Goal: Information Seeking & Learning: Understand process/instructions

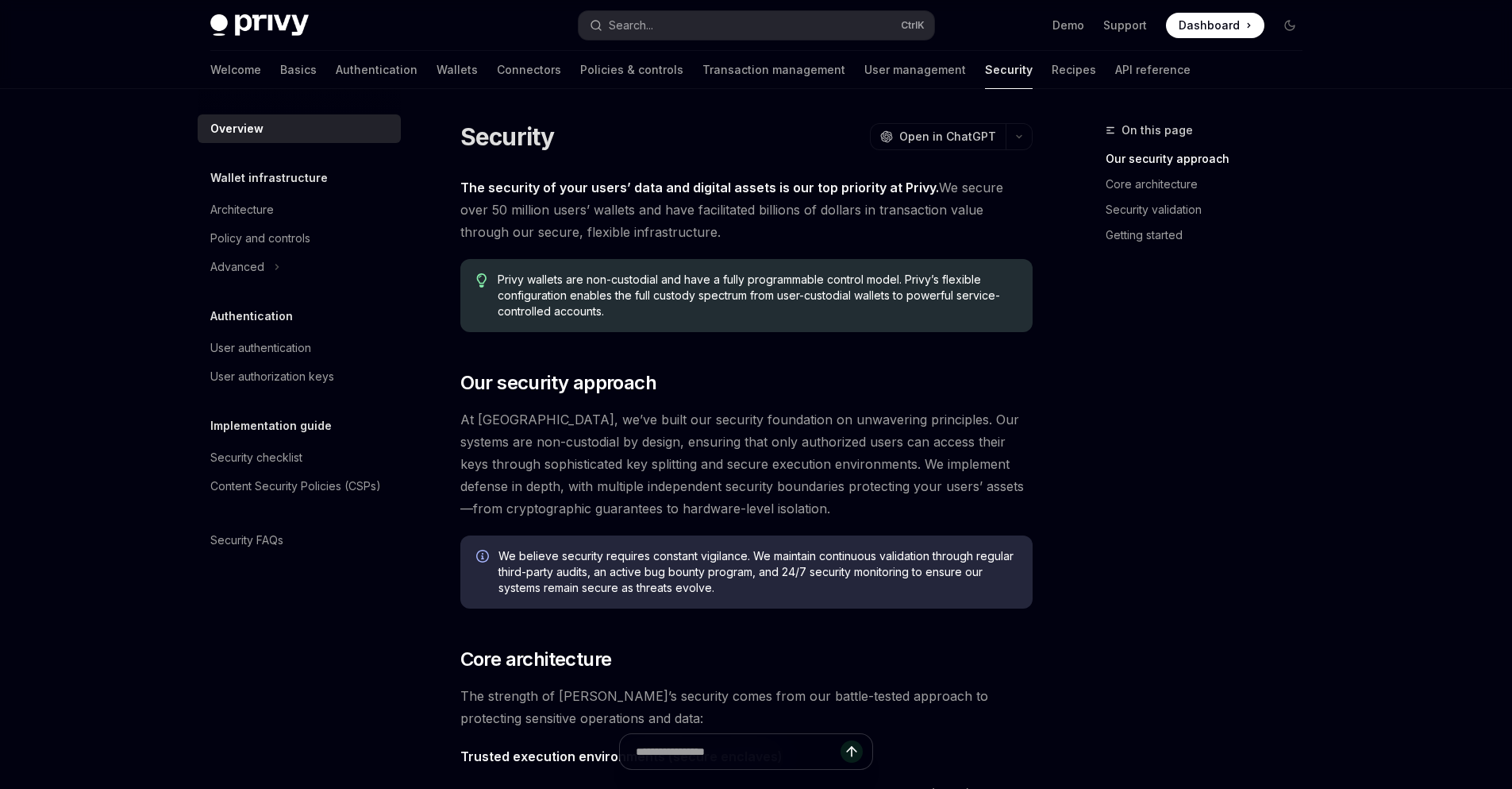
click at [1115, 66] on link "API reference" at bounding box center [1152, 69] width 75 height 38
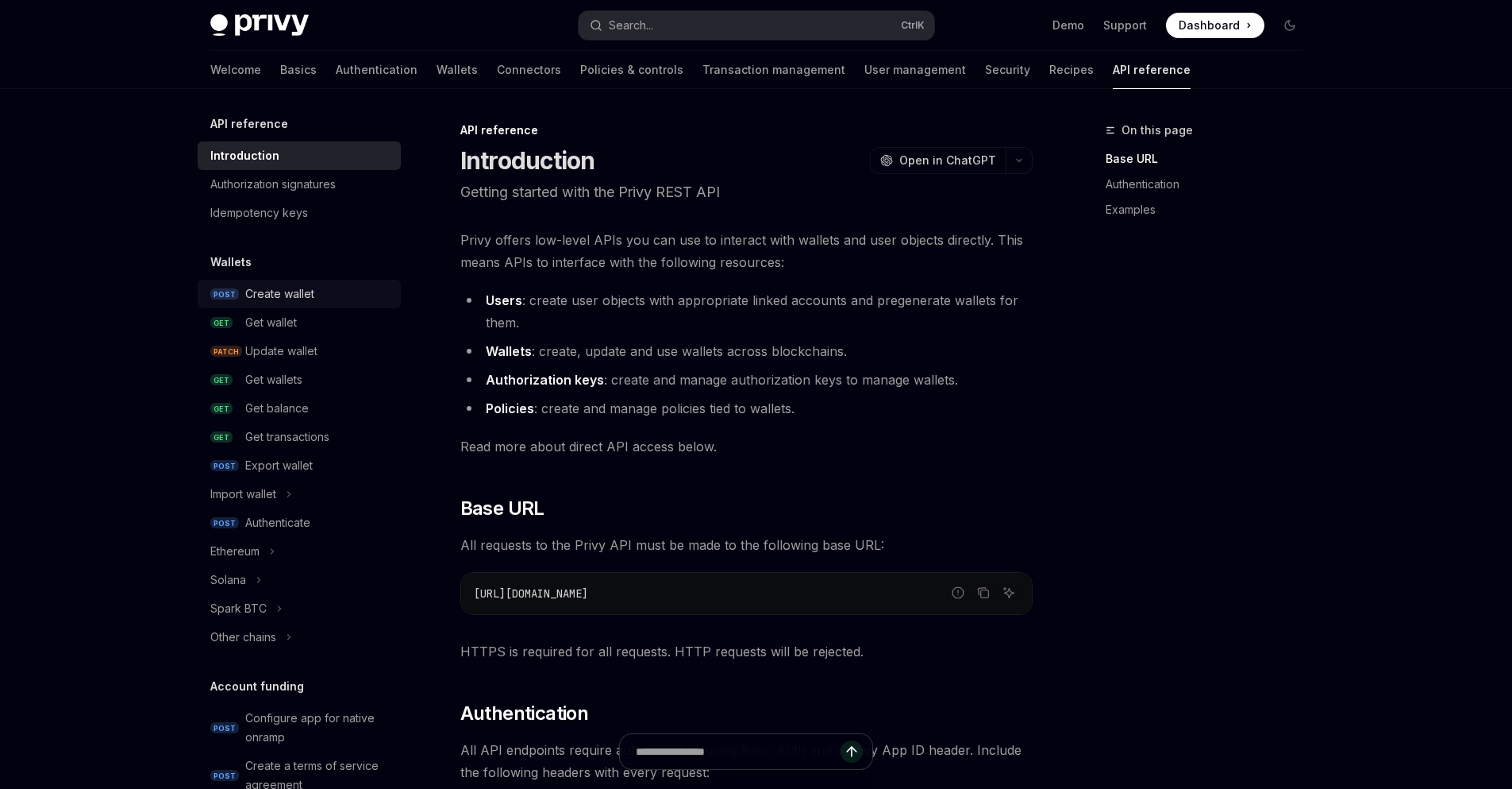
click at [280, 296] on div "Create wallet" at bounding box center [280, 293] width 69 height 19
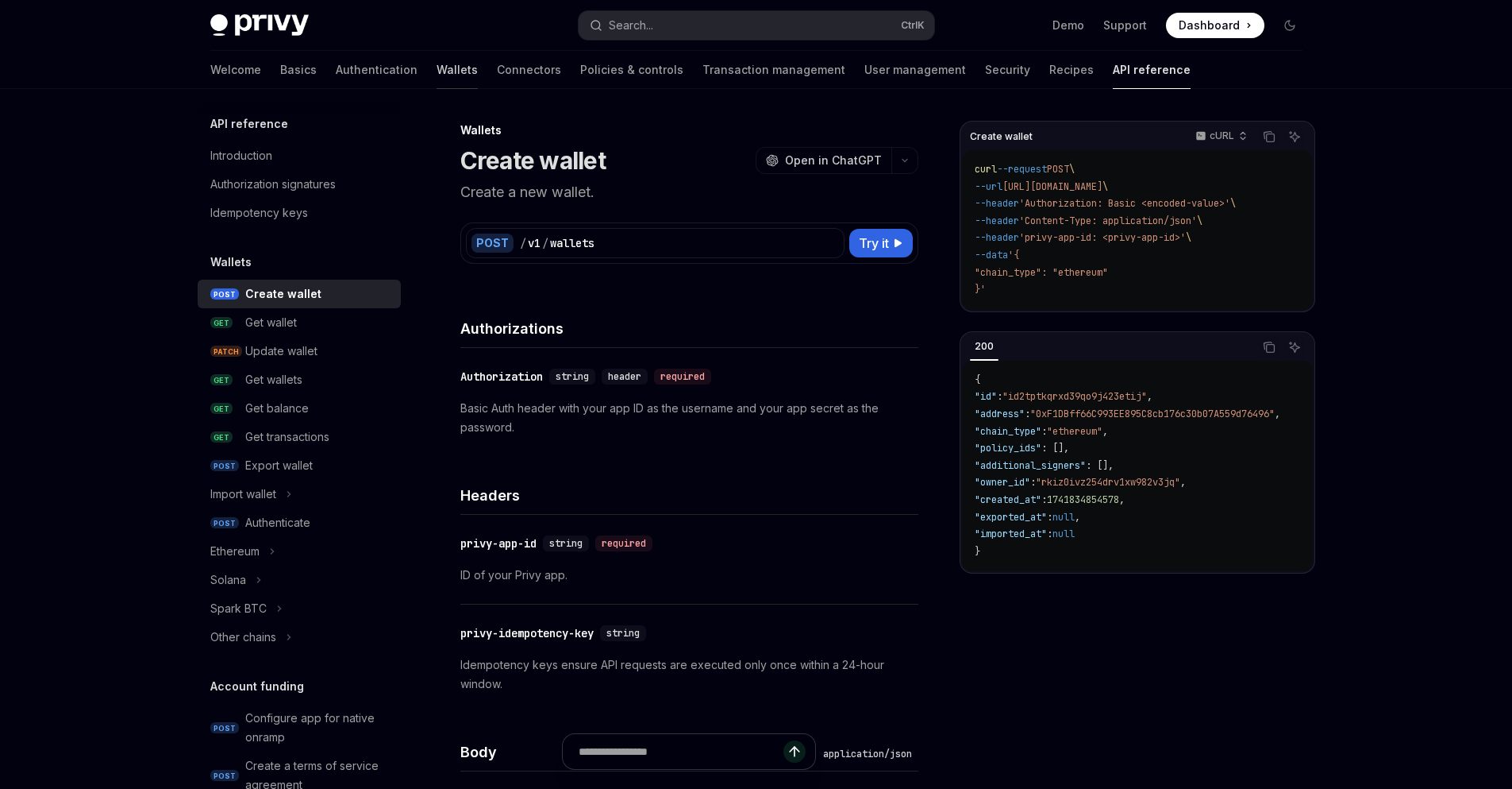
click at [437, 72] on link "Wallets" at bounding box center [457, 69] width 41 height 38
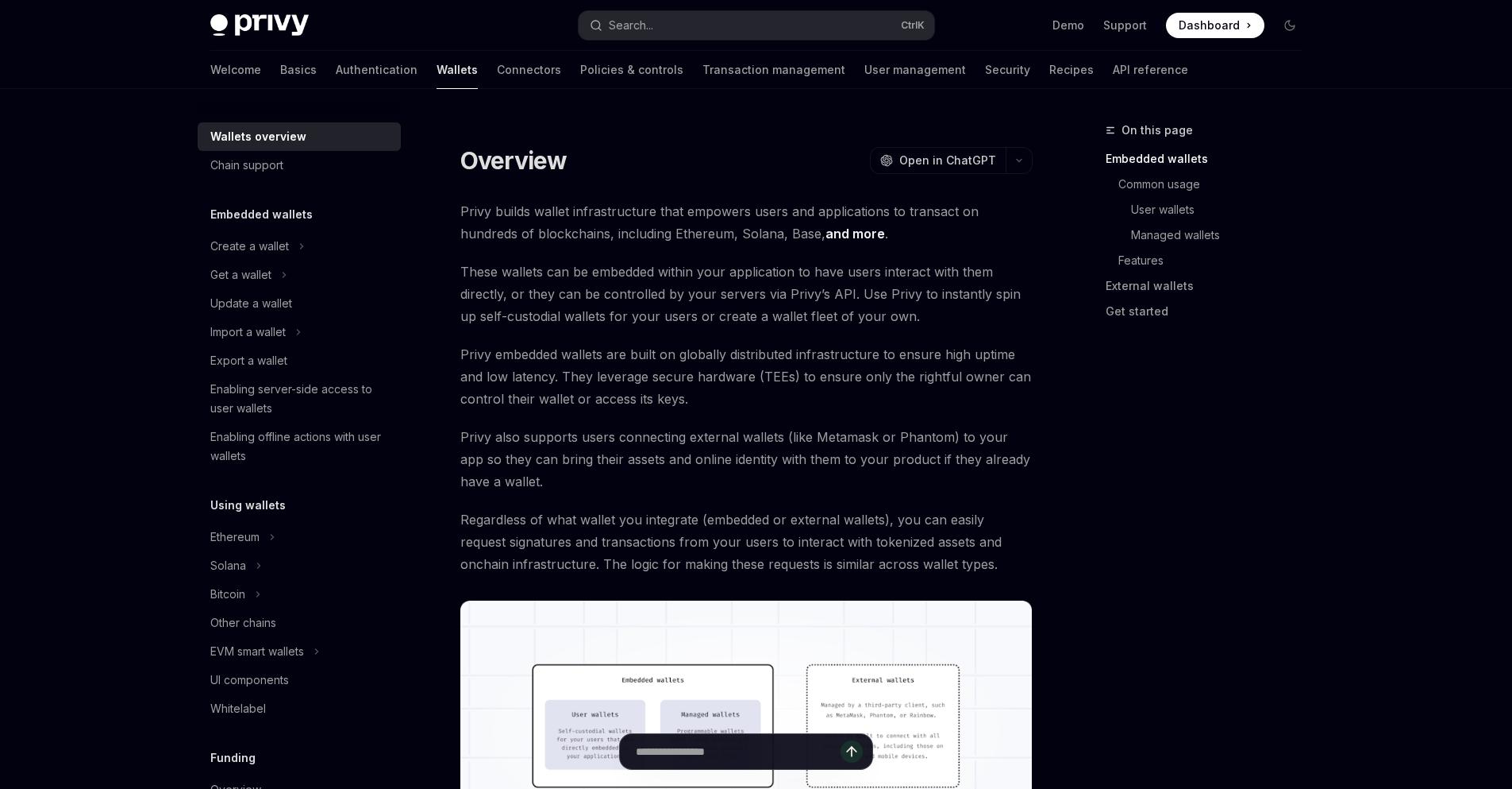
drag, startPoint x: 252, startPoint y: 252, endPoint x: 432, endPoint y: 308, distance: 188.5
click at [253, 252] on div "Create a wallet" at bounding box center [249, 246] width 79 height 19
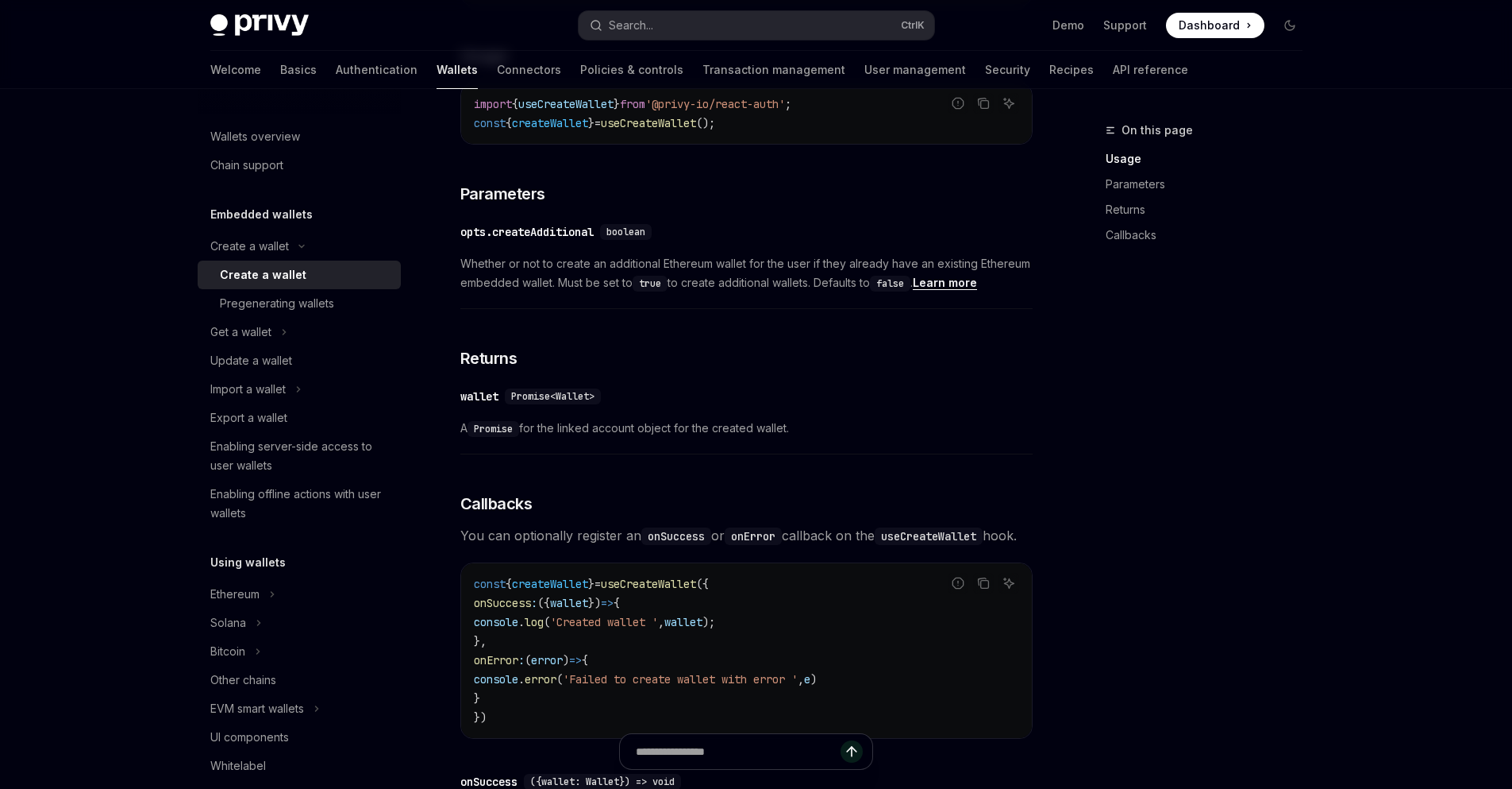
scroll to position [667, 0]
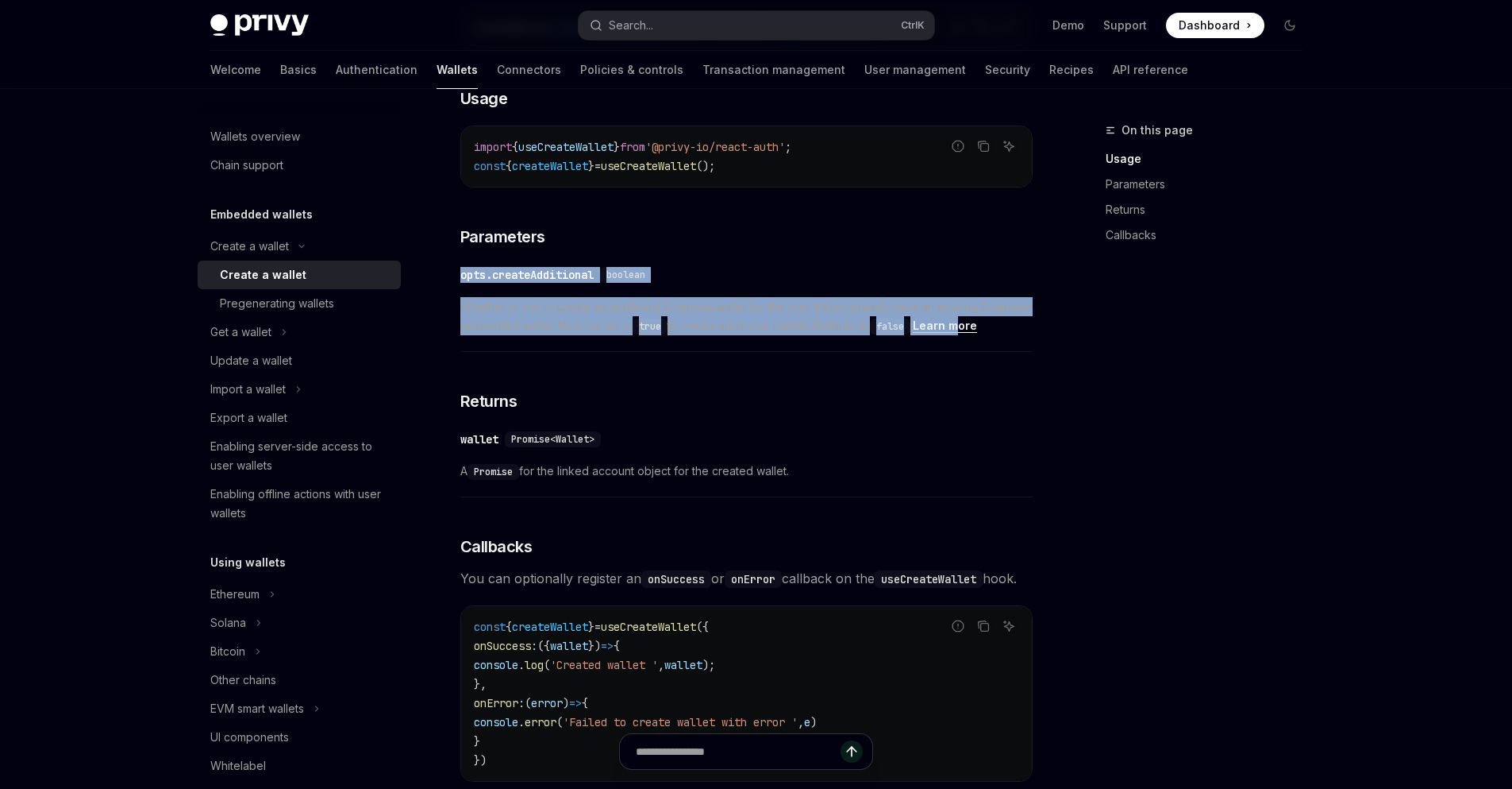
drag, startPoint x: 458, startPoint y: 284, endPoint x: 980, endPoint y: 347, distance: 525.8
click at [980, 346] on div "Create a wallet Create a wallet OpenAI Open in ChatGPT OpenAI Open in ChatGPT P…" at bounding box center [598, 342] width 876 height 1777
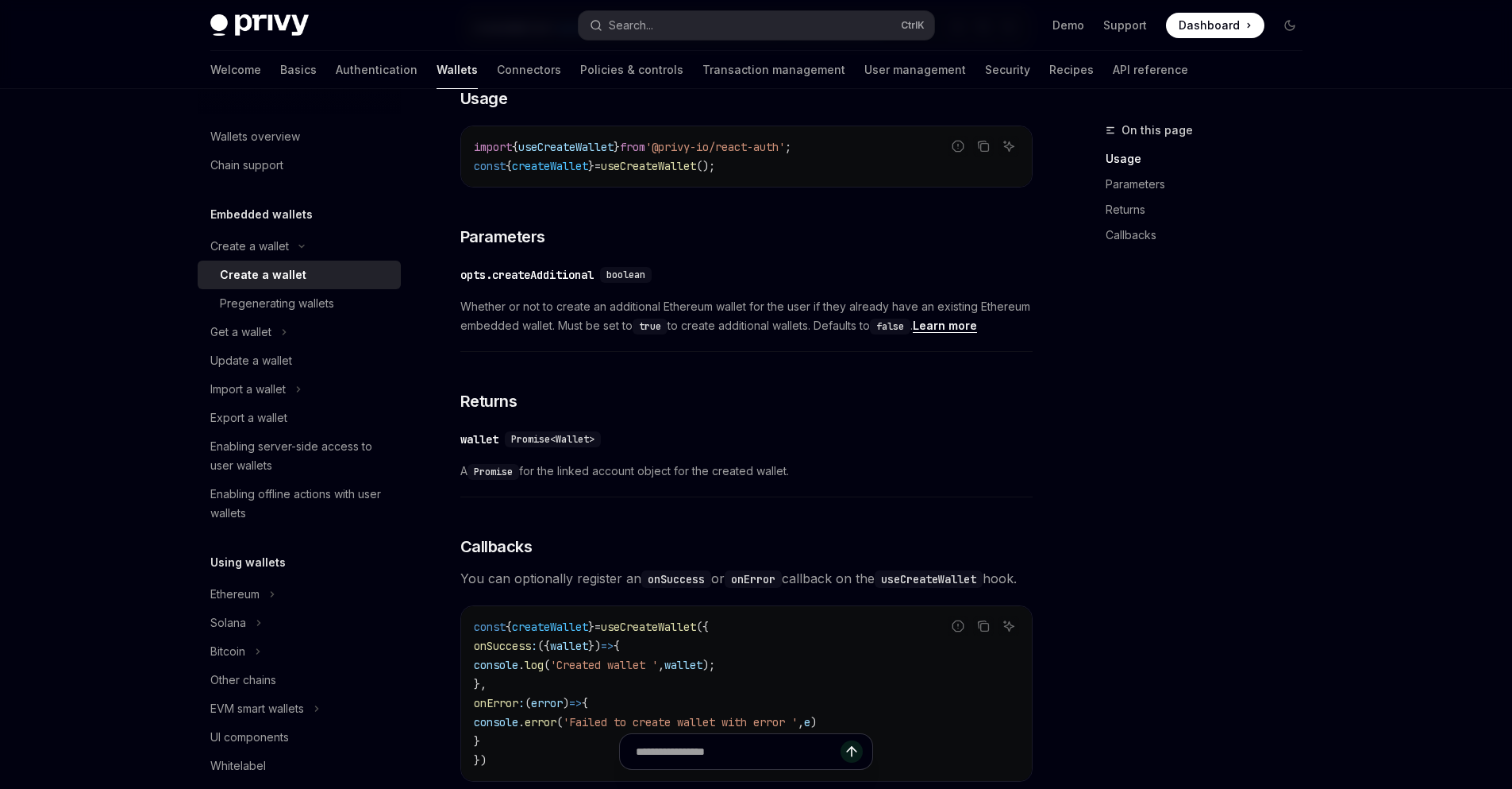
click at [1043, 357] on div "On this page Usage Parameters Returns Callbacks Create a wallet Create a wallet…" at bounding box center [756, 326] width 1117 height 1808
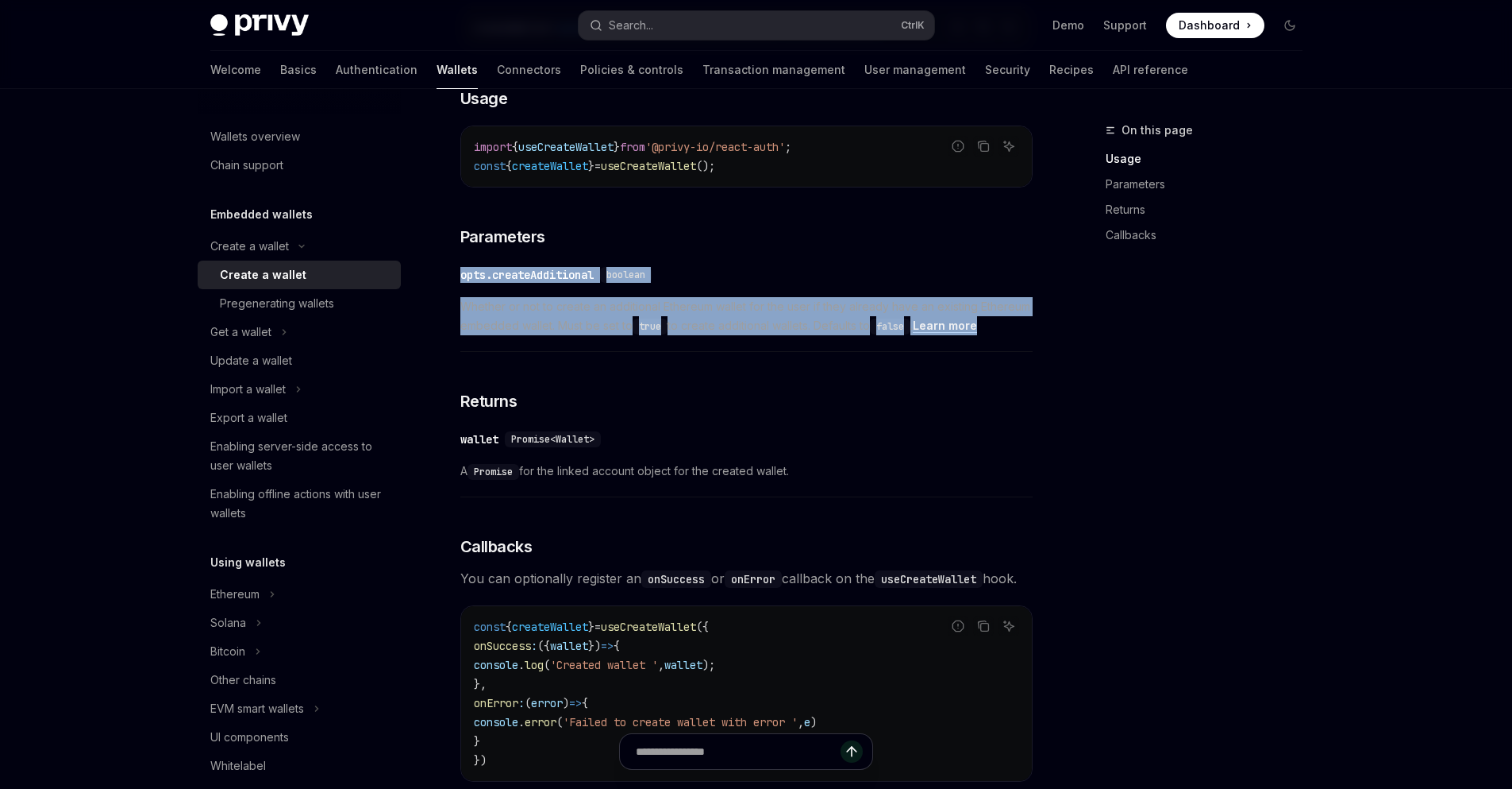
drag, startPoint x: 843, startPoint y: 330, endPoint x: 456, endPoint y: 287, distance: 389.4
click at [456, 287] on div "Create a wallet Create a wallet OpenAI Open in ChatGPT OpenAI Open in ChatGPT P…" at bounding box center [598, 342] width 876 height 1777
click at [1020, 437] on div "​ wallet Promise<Wallet> A Promise for the linked account object for the create…" at bounding box center [746, 459] width 572 height 75
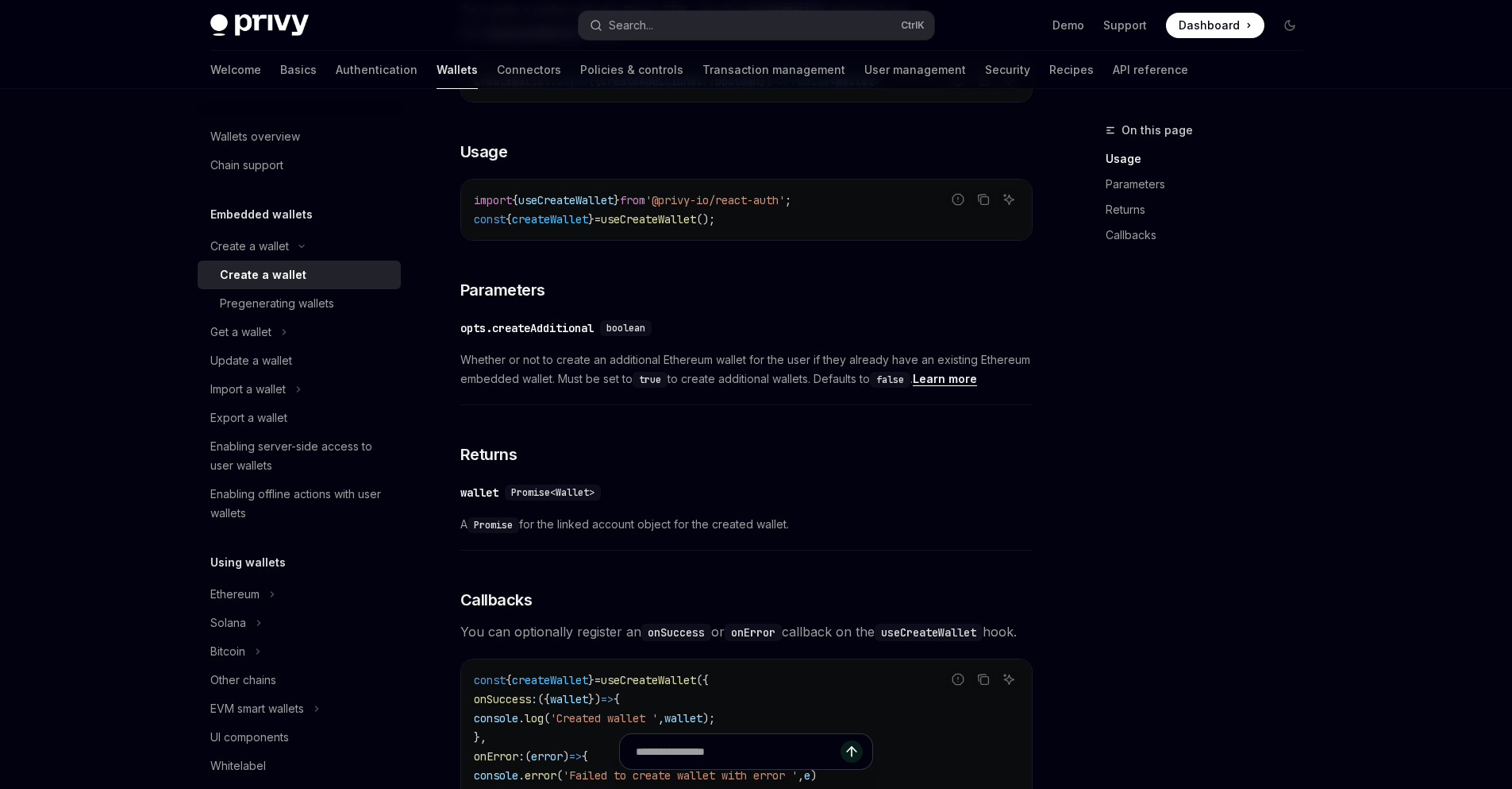
scroll to position [572, 0]
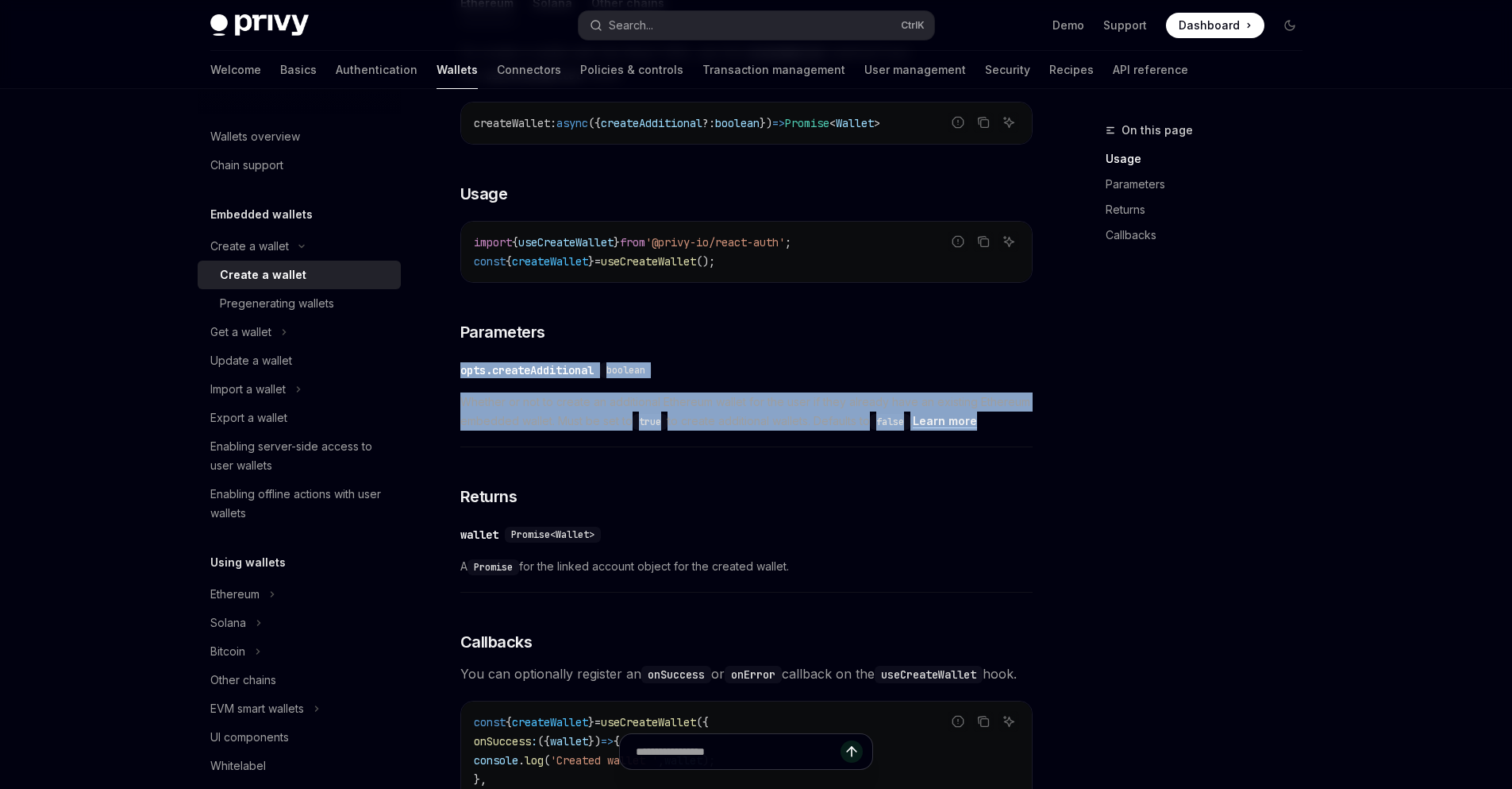
drag, startPoint x: 456, startPoint y: 381, endPoint x: 1061, endPoint y: 443, distance: 608.2
click at [1061, 443] on div "On this page Usage Parameters Returns Callbacks Create a wallet Create a wallet…" at bounding box center [756, 421] width 1117 height 1808
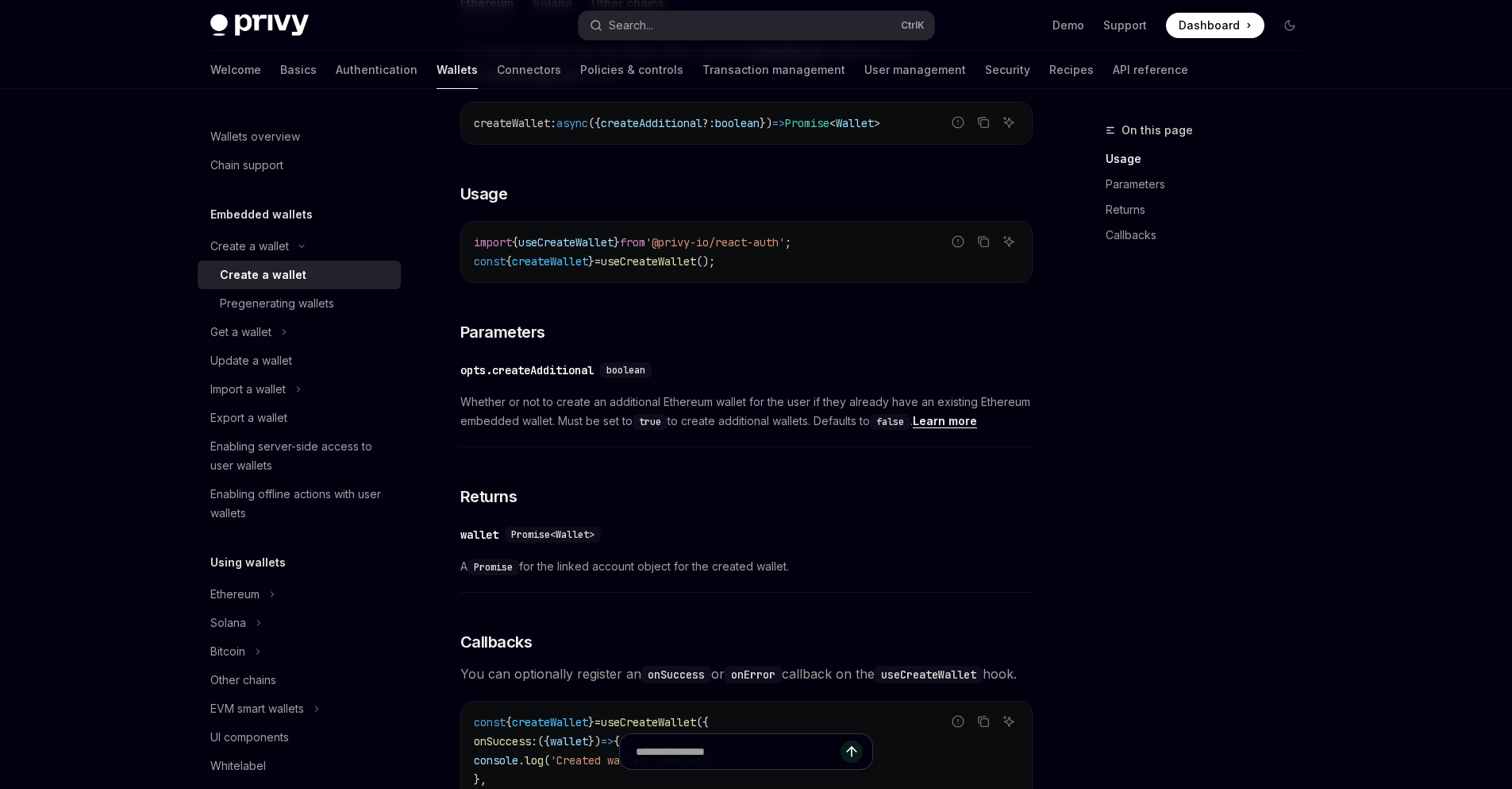
click at [1127, 437] on div "On this page Usage Parameters Returns Callbacks" at bounding box center [1194, 455] width 241 height 668
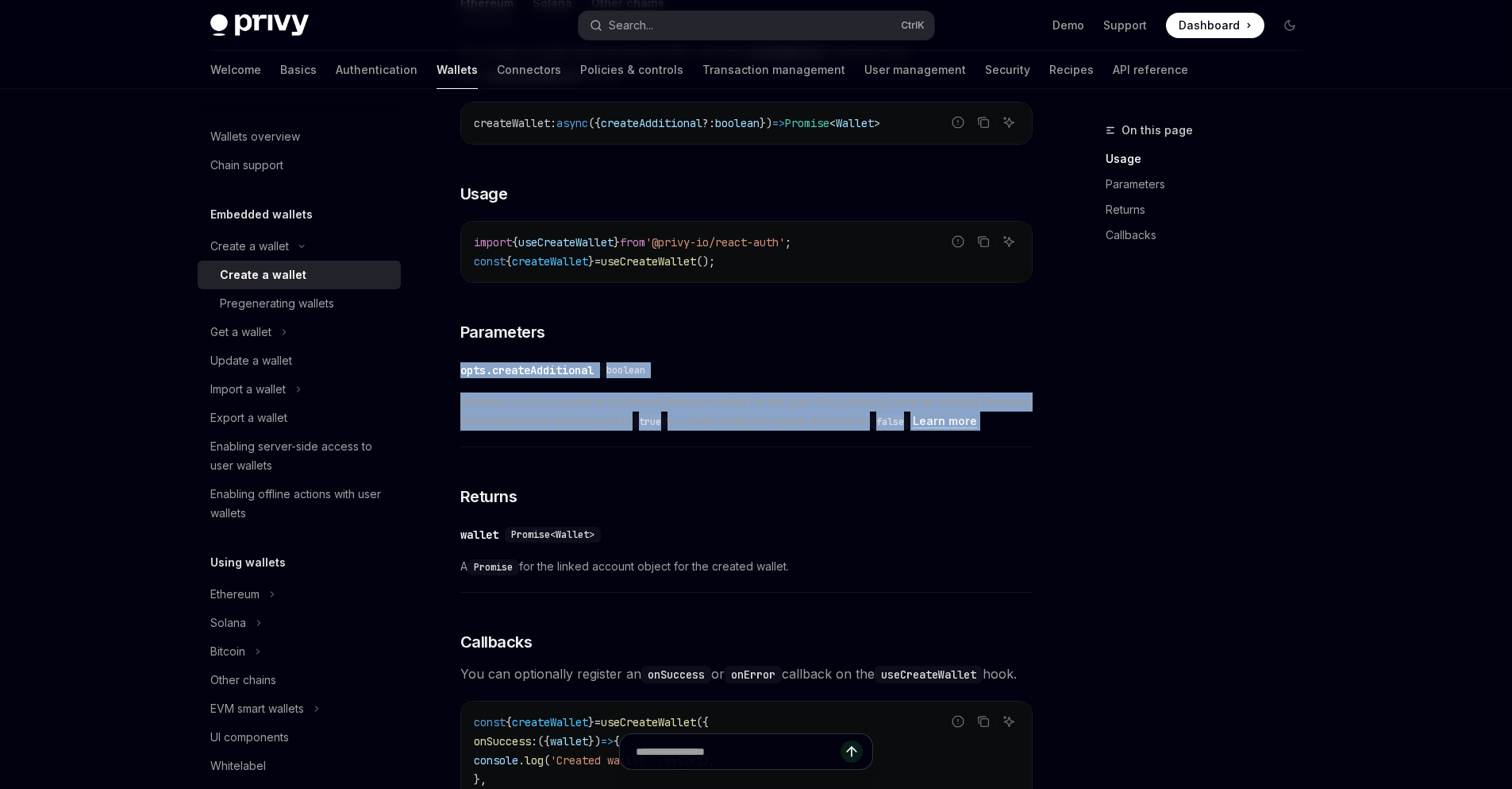
drag, startPoint x: 456, startPoint y: 380, endPoint x: 1062, endPoint y: 463, distance: 611.7
click at [1060, 462] on div "On this page Usage Parameters Returns Callbacks Create a wallet Create a wallet…" at bounding box center [756, 421] width 1117 height 1808
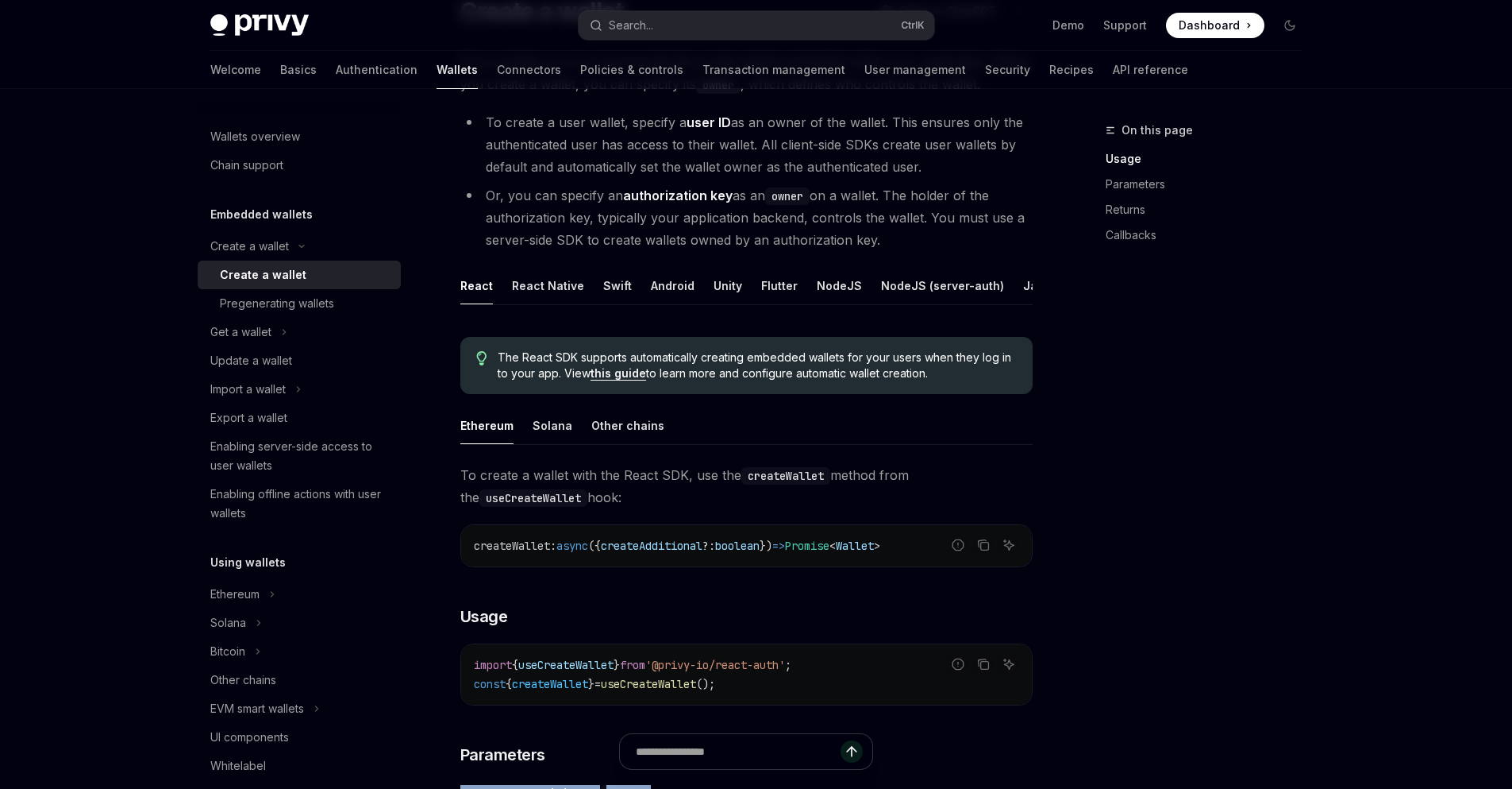
scroll to position [190, 0]
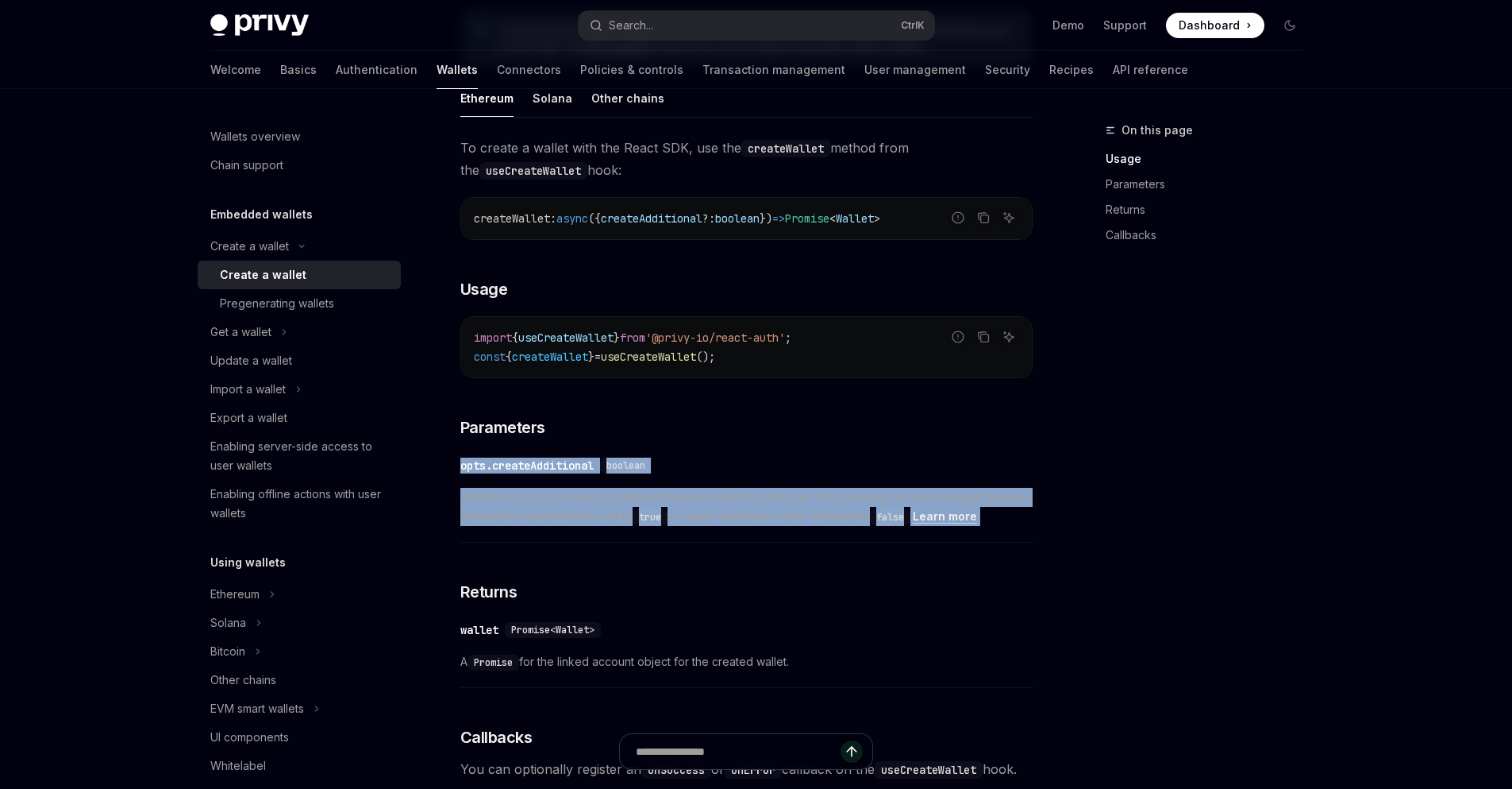
click at [490, 474] on div "opts.createAdditional" at bounding box center [527, 465] width 134 height 16
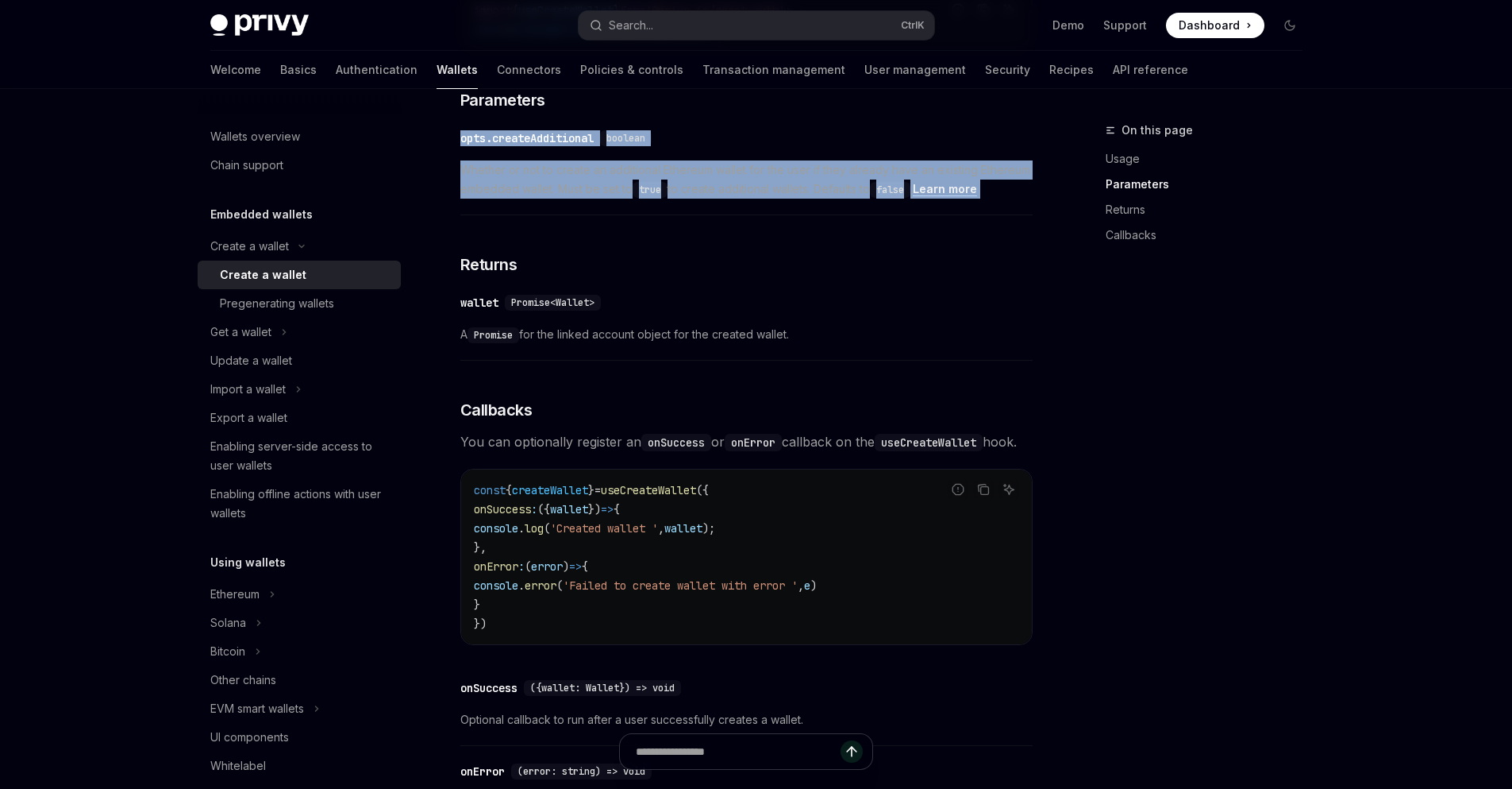
scroll to position [744, 0]
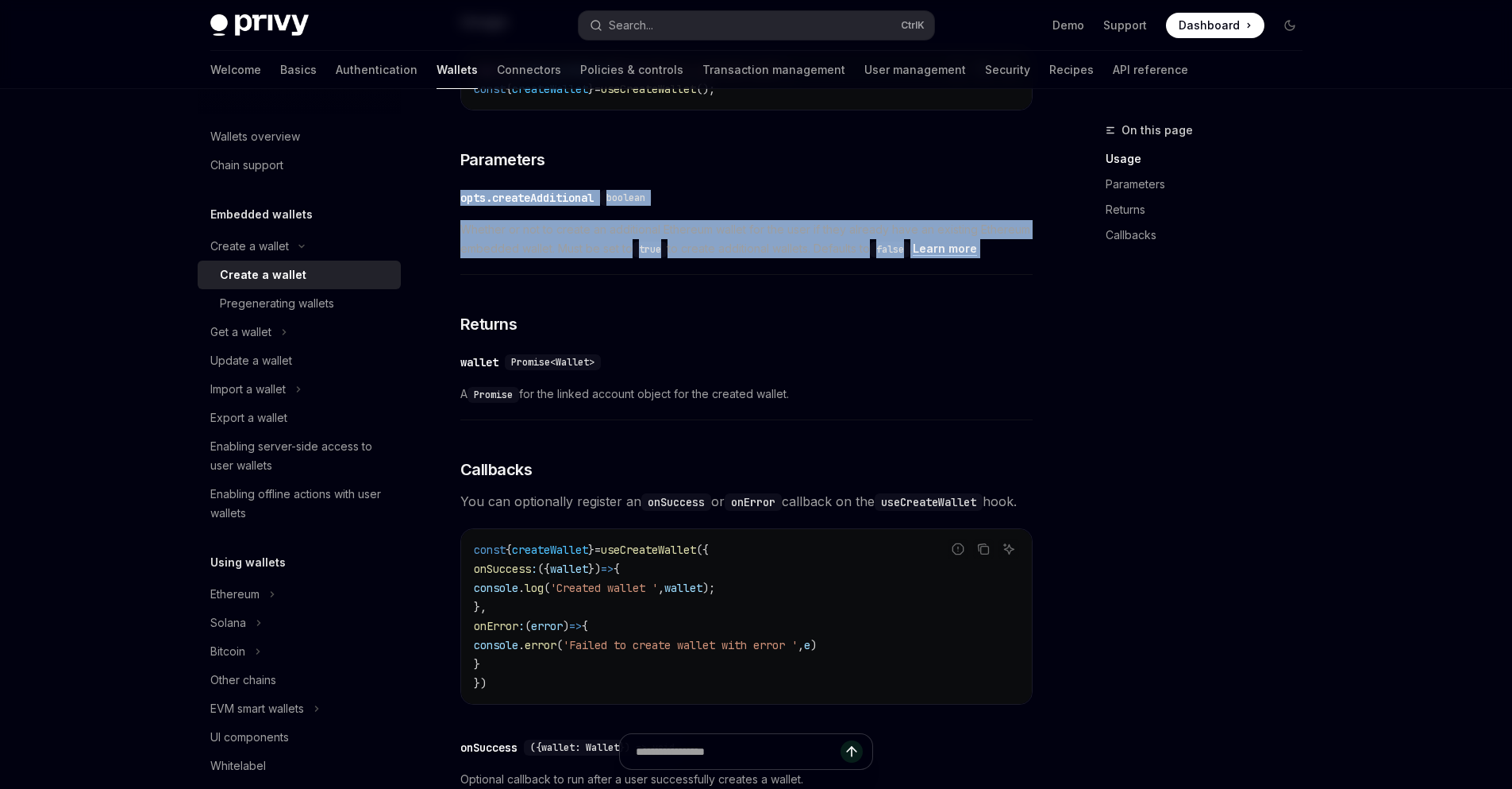
click at [612, 275] on div "​ opts.createAdditional boolean Whether or not to create an additional Ethereum…" at bounding box center [746, 227] width 572 height 95
click at [963, 301] on div "To create a wallet with the React SDK, use the createWallet method from the use…" at bounding box center [746, 382] width 572 height 1027
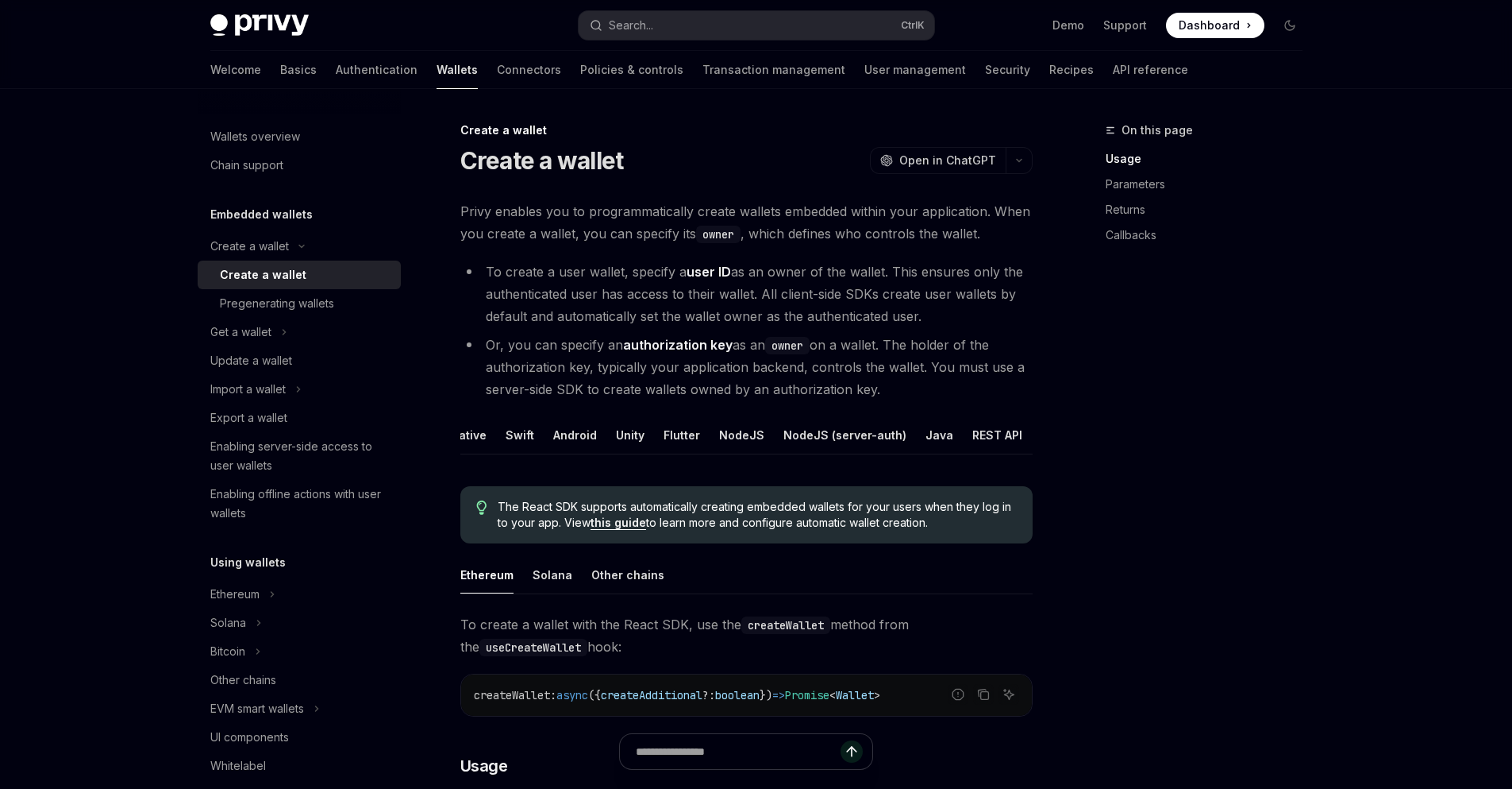
scroll to position [0, 113]
click at [729, 432] on div "NodeJS" at bounding box center [726, 435] width 46 height 37
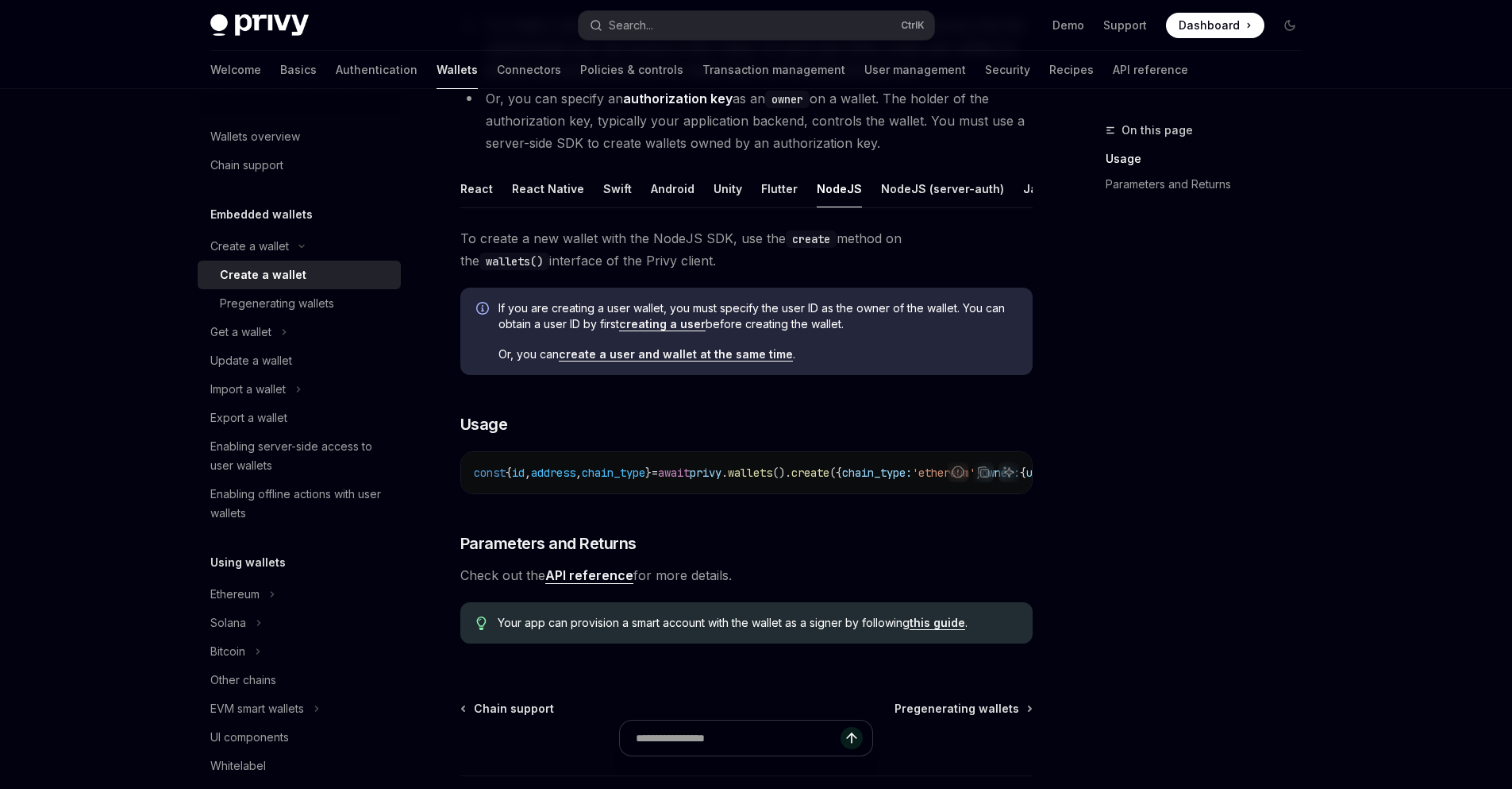
scroll to position [198, 0]
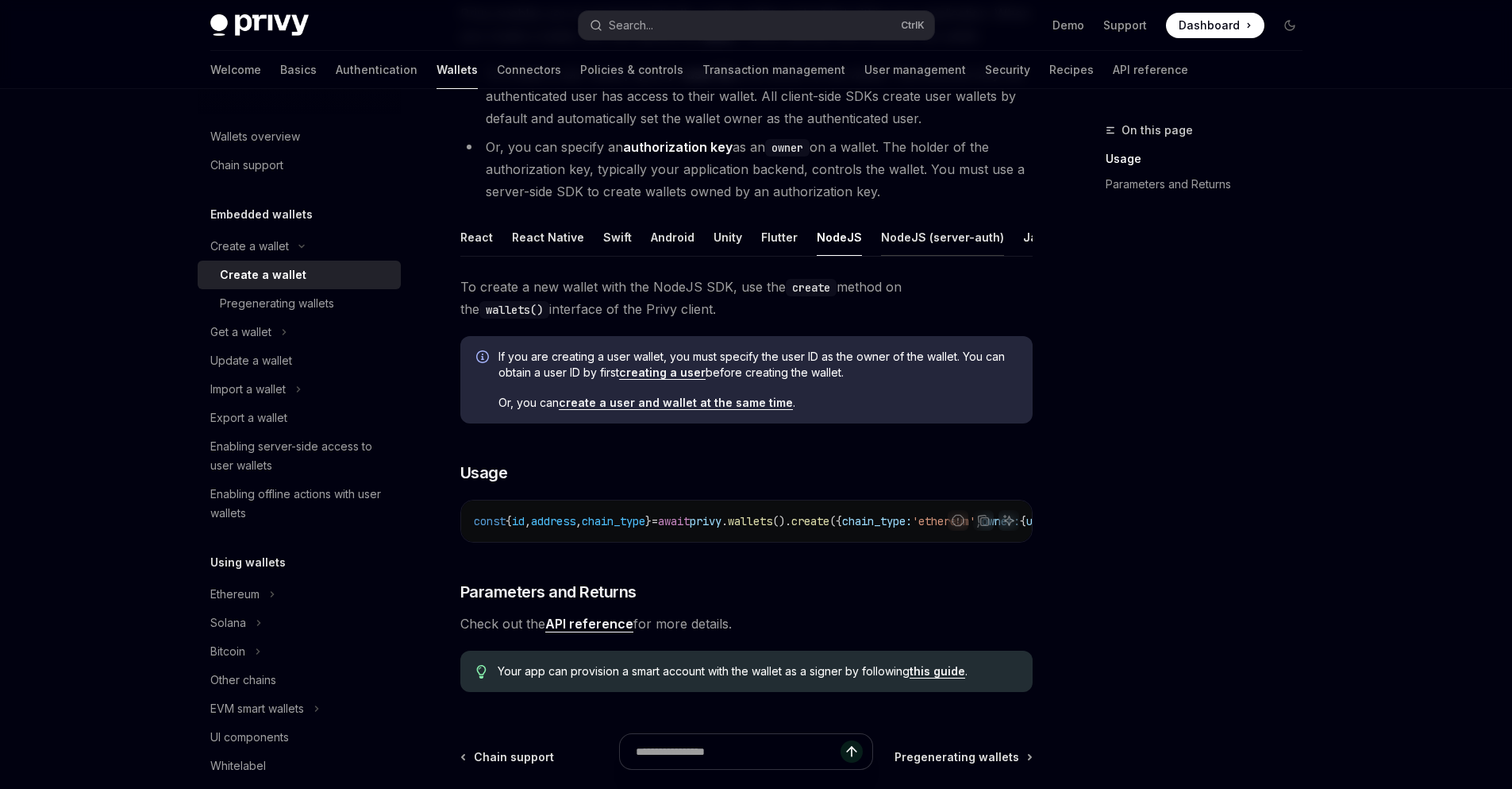
click at [883, 240] on div "NodeJS (server-auth)" at bounding box center [942, 237] width 123 height 37
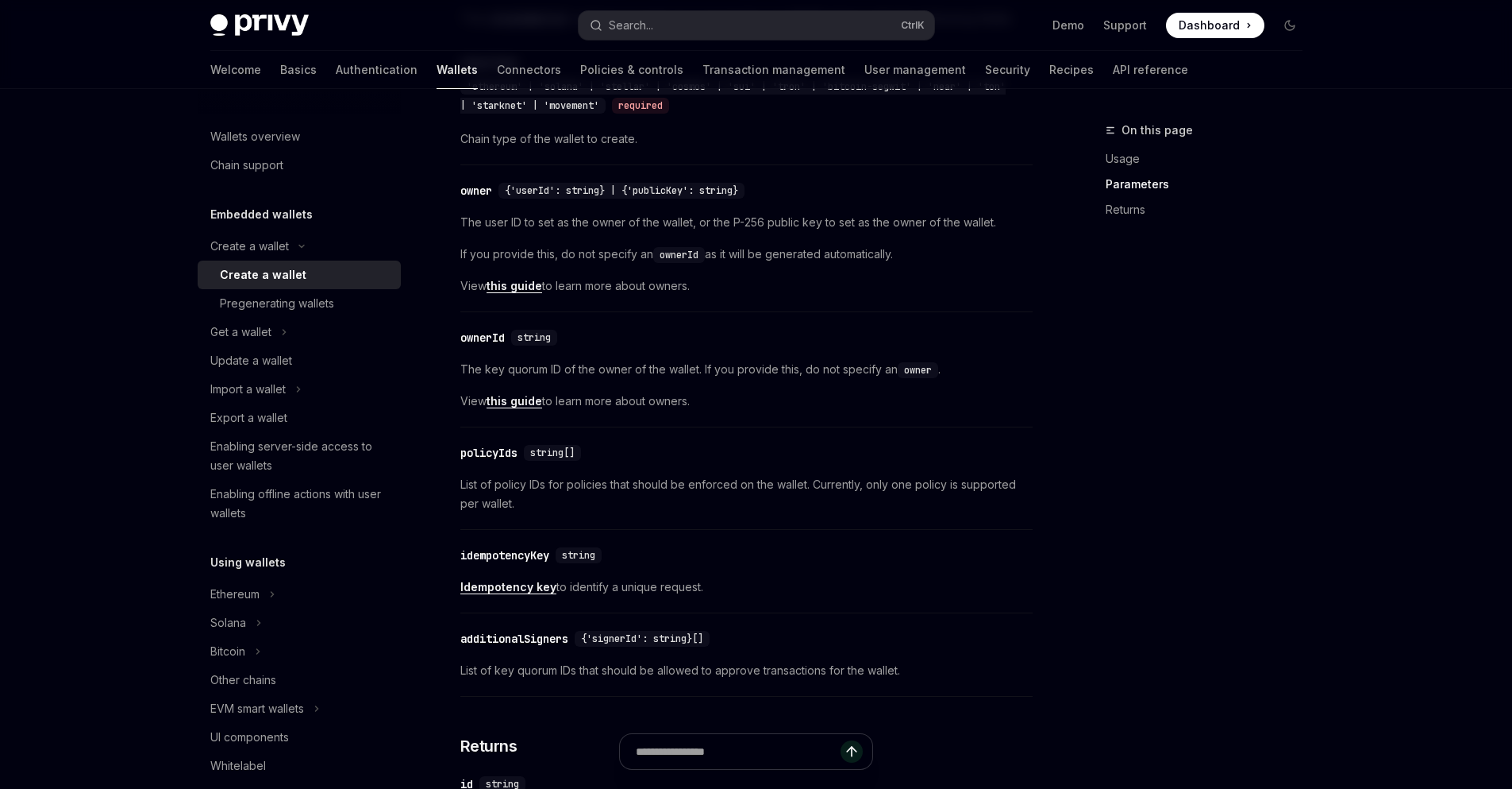
scroll to position [960, 0]
drag, startPoint x: 457, startPoint y: 228, endPoint x: 939, endPoint y: 441, distance: 527.0
click at [939, 441] on div "Create a wallet Create a wallet OpenAI Open in ChatGPT OpenAI Open in ChatGPT P…" at bounding box center [598, 411] width 876 height 2501
click at [1008, 550] on div "The @privy-io/server-auth library is deprecated. We recommend integrating @priv…" at bounding box center [746, 459] width 572 height 1893
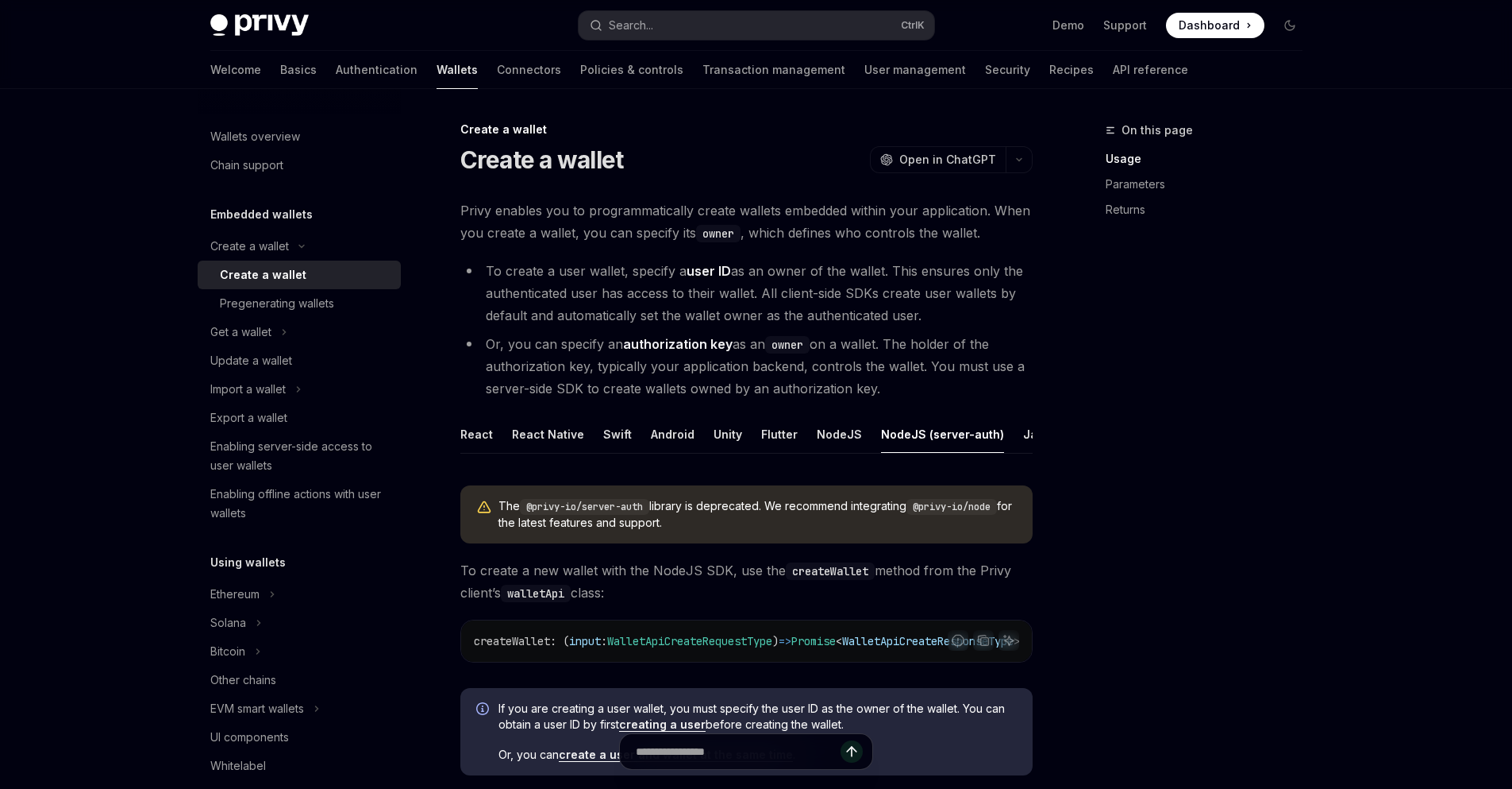
scroll to position [0, 0]
click at [824, 431] on div "NodeJS" at bounding box center [839, 435] width 46 height 37
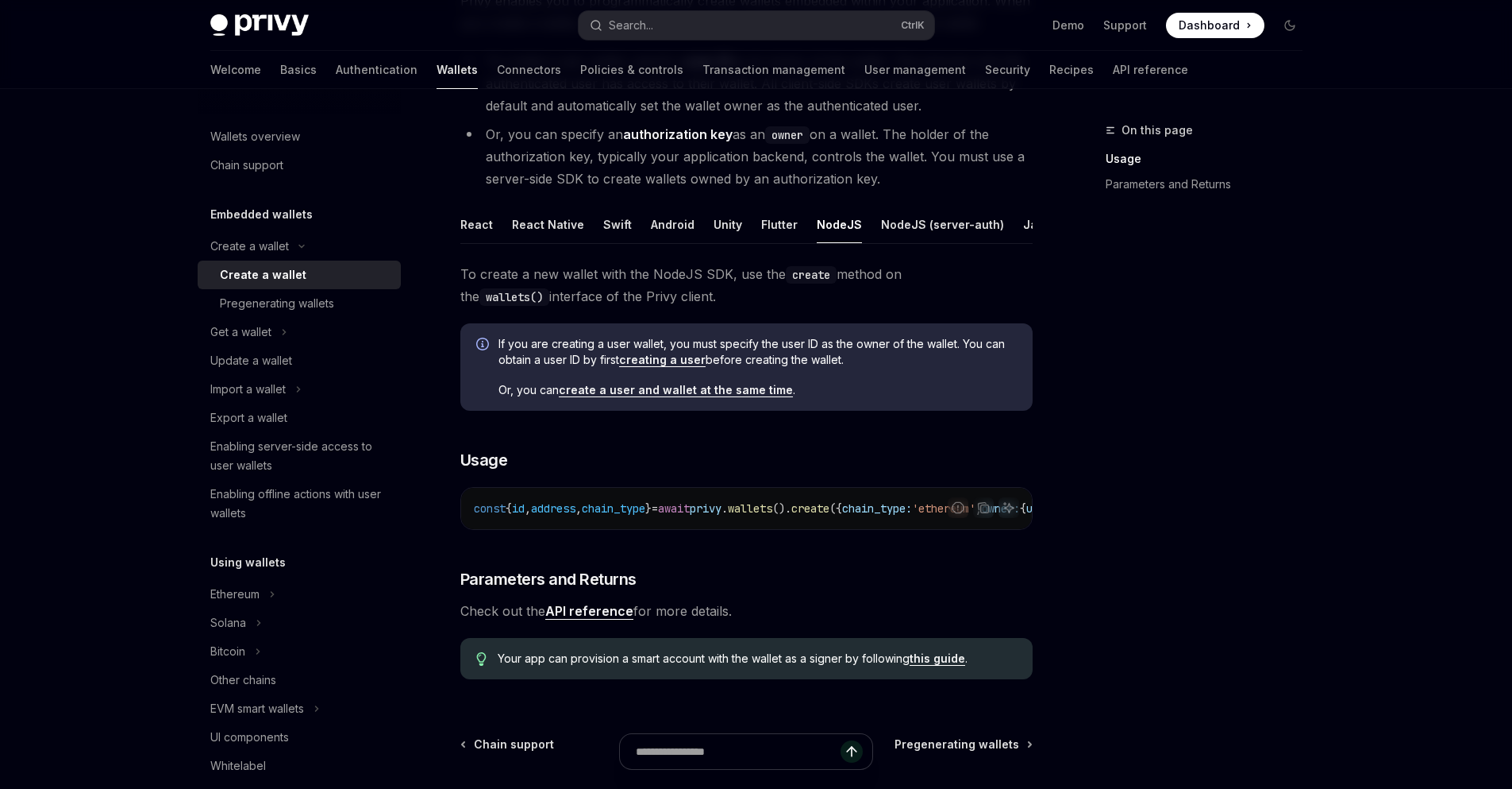
scroll to position [190, 0]
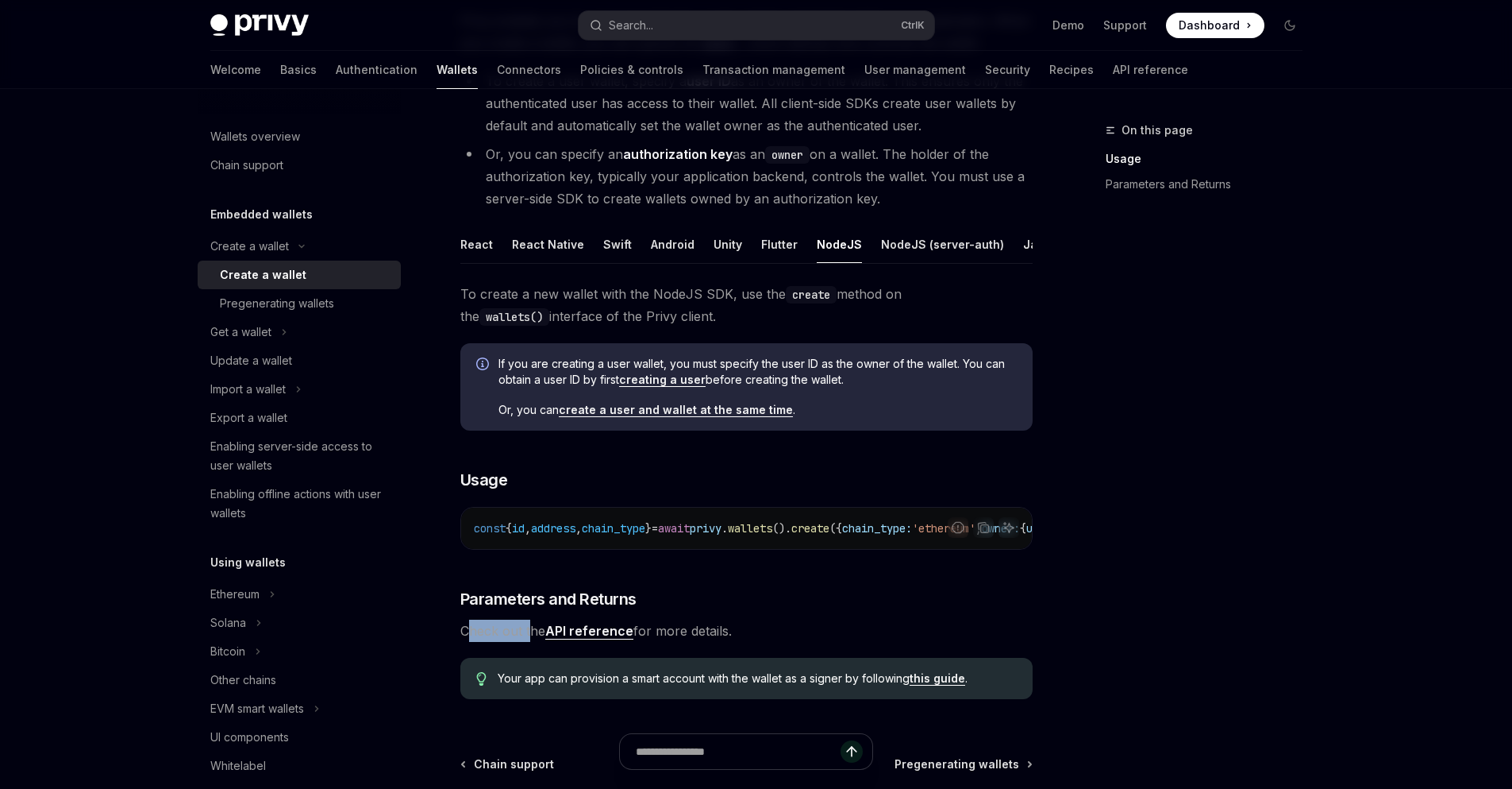
click at [658, 663] on div "To create a new wallet with the NodeJS SDK, use the create method on the wallet…" at bounding box center [746, 496] width 572 height 429
click at [971, 239] on div "REST API" at bounding box center [981, 244] width 50 height 37
type textarea "*"
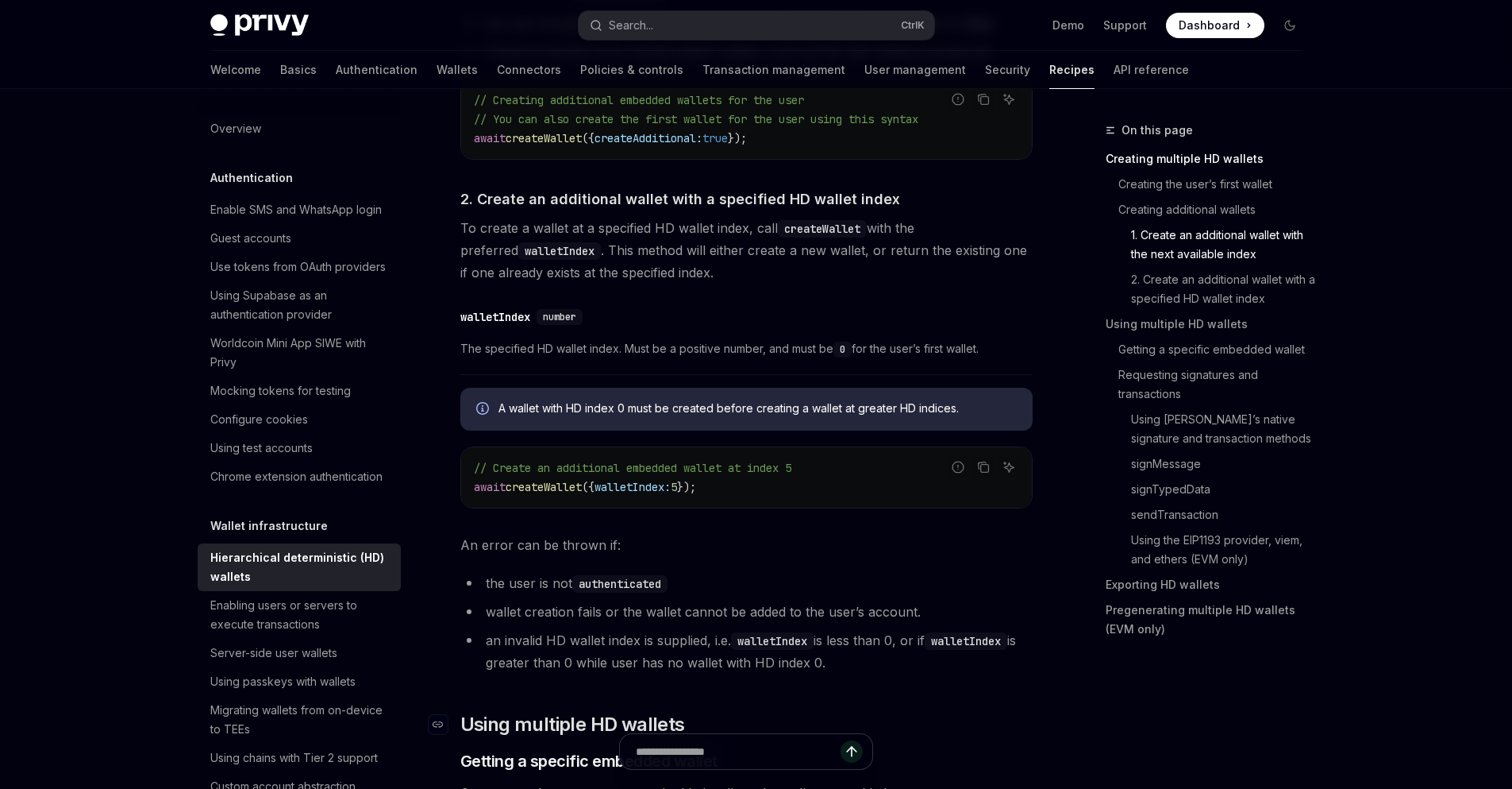
scroll to position [1429, 0]
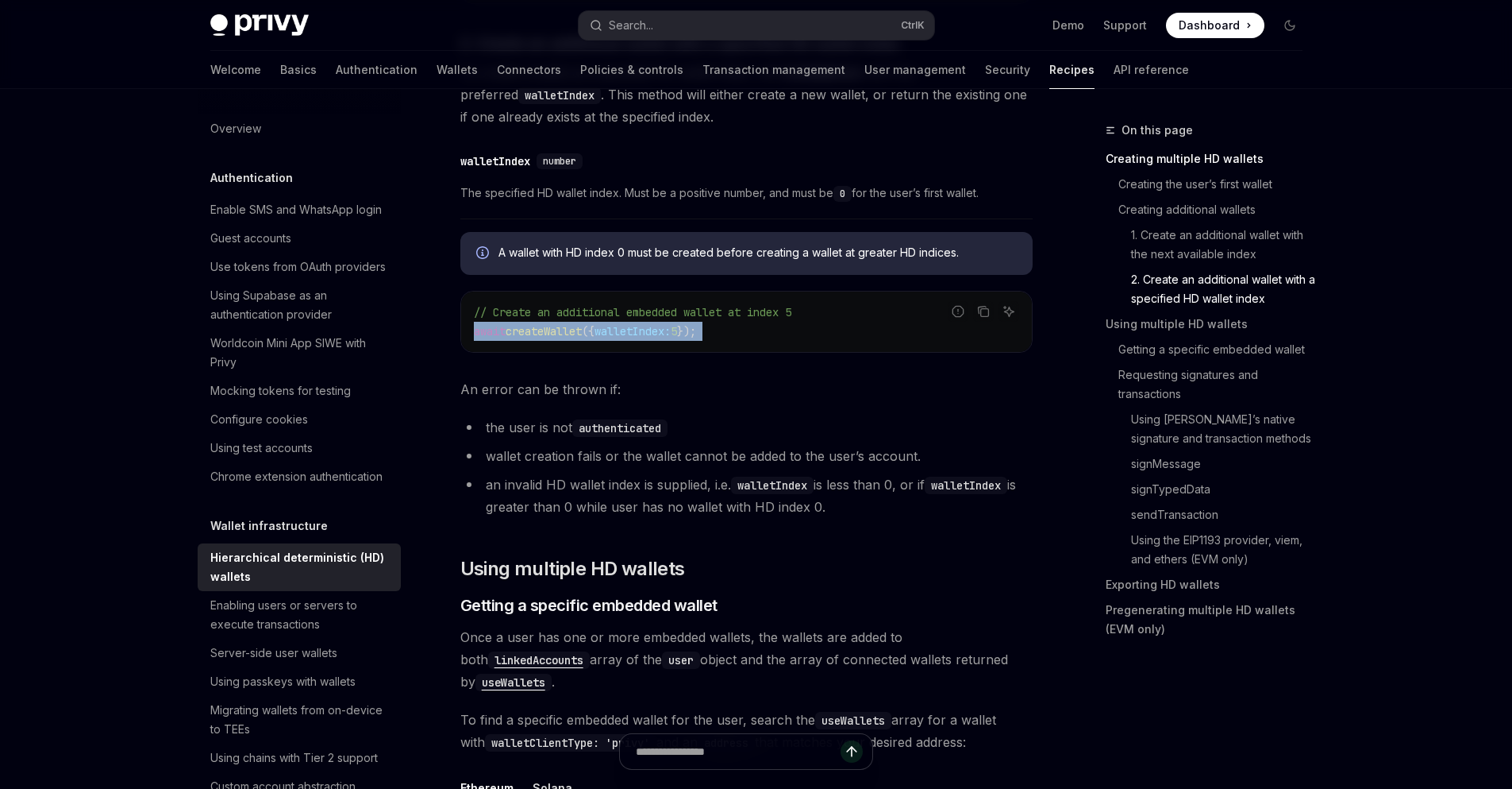
drag, startPoint x: 471, startPoint y: 334, endPoint x: 789, endPoint y: 367, distance: 319.7
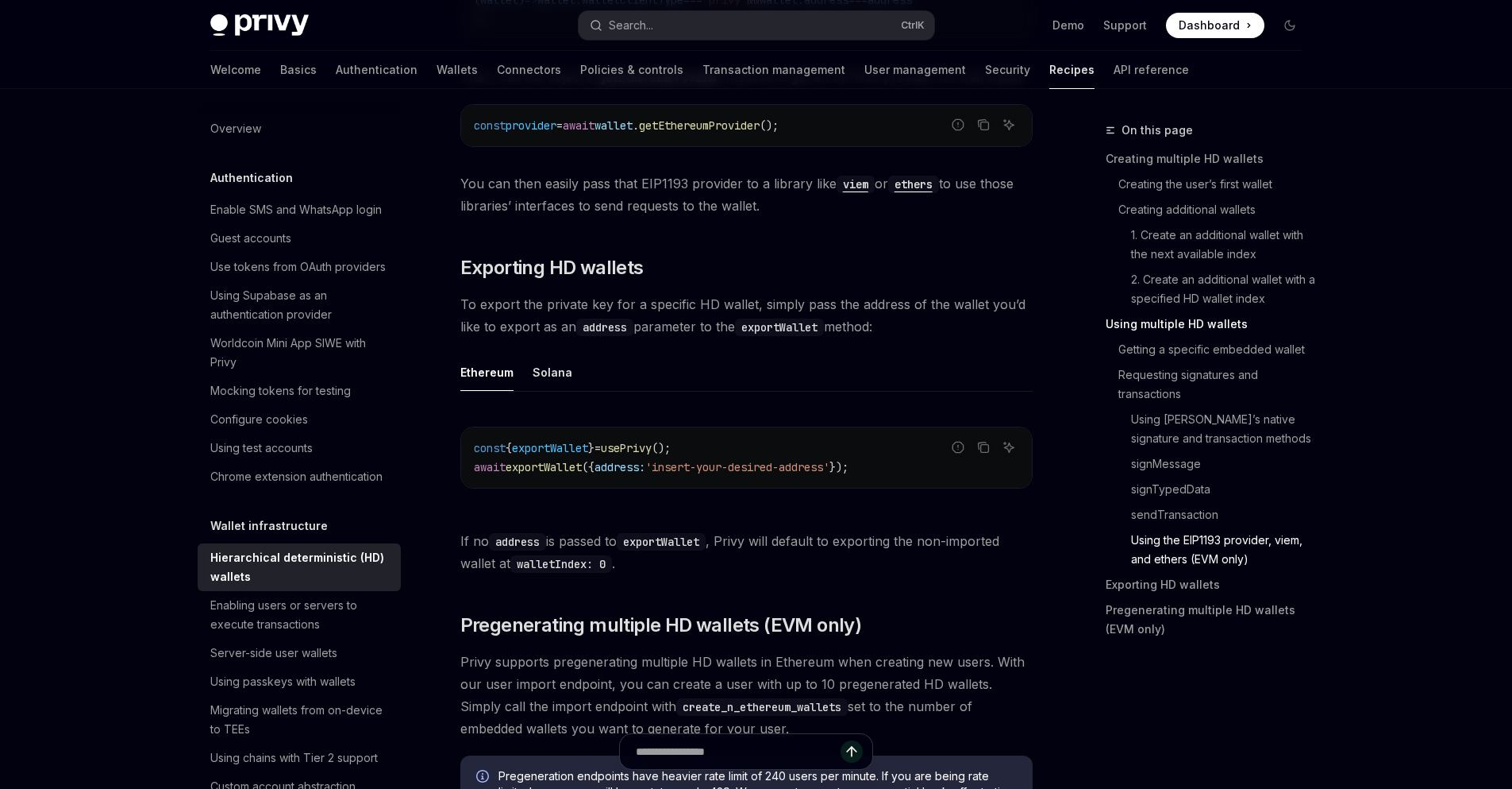
scroll to position [3907, 0]
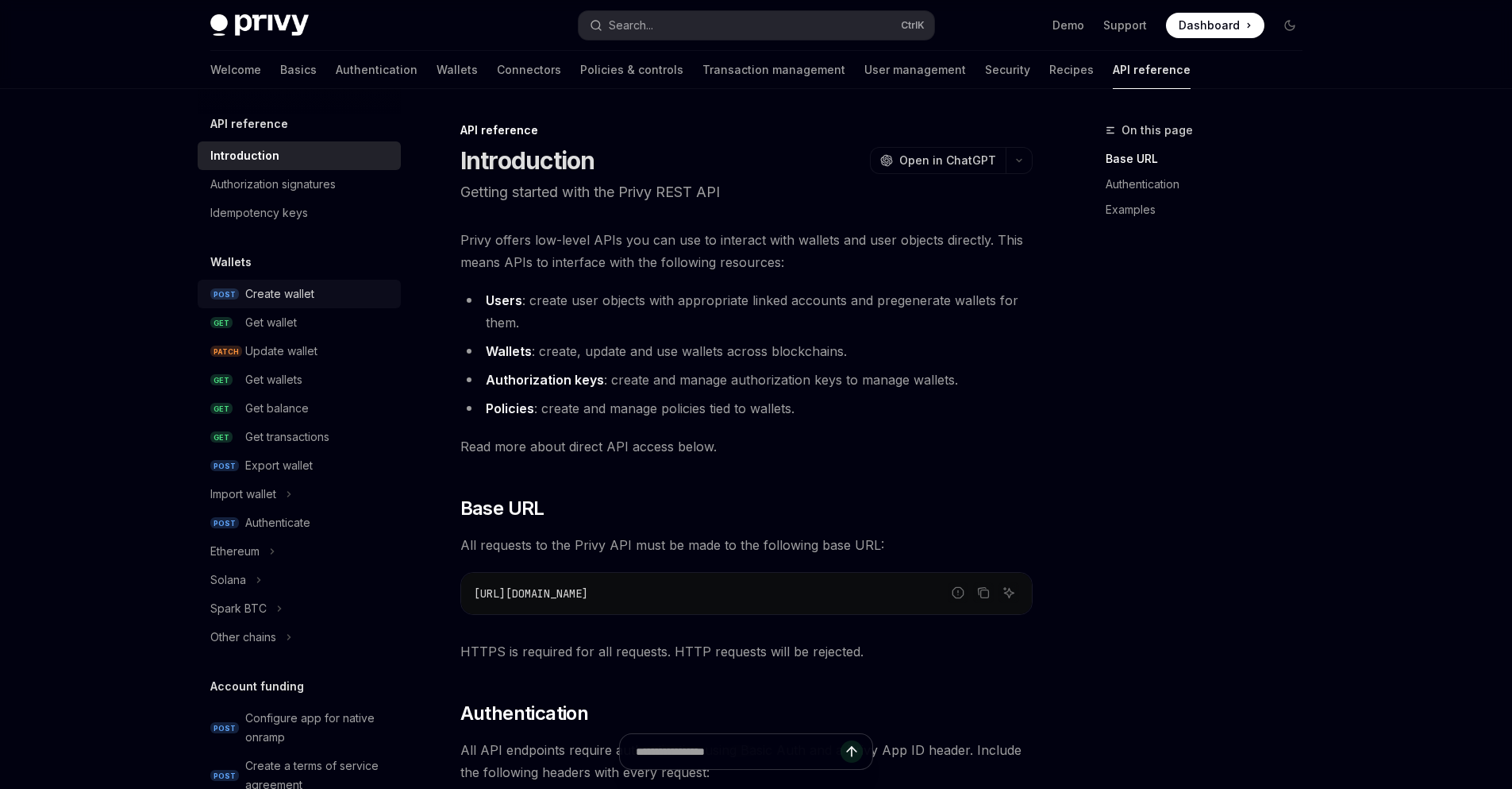
click at [307, 300] on div "Create wallet" at bounding box center [280, 293] width 69 height 19
type textarea "*"
